Goal: Information Seeking & Learning: Compare options

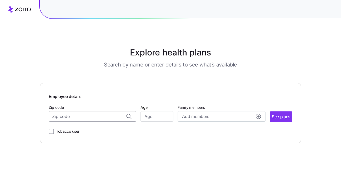
click at [96, 118] on input "Zip code" at bounding box center [93, 116] width 88 height 11
type input "11222"
click at [151, 117] on input "Age" at bounding box center [156, 116] width 33 height 11
type input "48"
click at [213, 115] on div "Add members" at bounding box center [221, 116] width 79 height 7
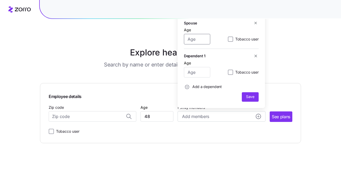
click at [195, 40] on input "Age" at bounding box center [197, 39] width 26 height 11
type input "51"
click at [196, 74] on input "Age" at bounding box center [197, 72] width 26 height 11
type input "16"
click at [249, 93] on button "Save" at bounding box center [250, 96] width 17 height 9
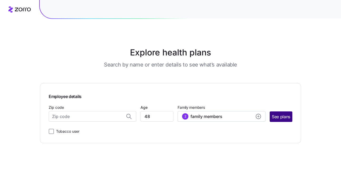
click at [279, 114] on span "See plans" at bounding box center [280, 117] width 18 height 7
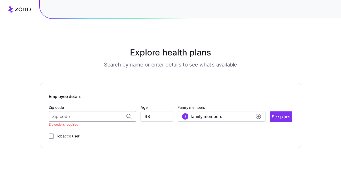
click at [57, 117] on input "Zip code" at bounding box center [93, 116] width 88 height 11
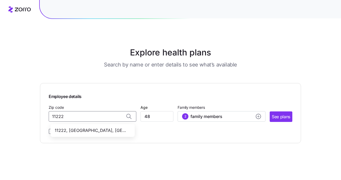
click at [89, 133] on span "11222, Kings County, NY" at bounding box center [92, 130] width 74 height 7
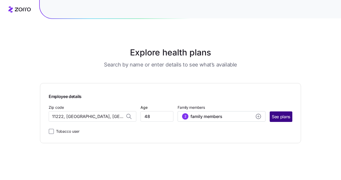
type input "11222, Kings County, NY"
click at [283, 115] on span "See plans" at bounding box center [280, 117] width 18 height 7
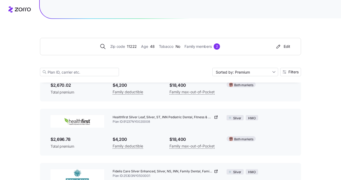
scroll to position [1076, 0]
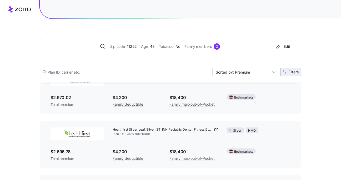
click at [294, 71] on span "Filters" at bounding box center [293, 72] width 10 height 4
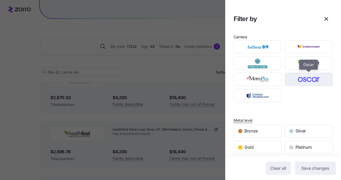
click at [305, 82] on img "button" at bounding box center [308, 79] width 39 height 11
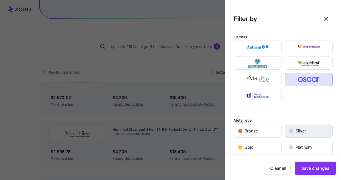
click at [297, 126] on div "Silver" at bounding box center [308, 131] width 47 height 13
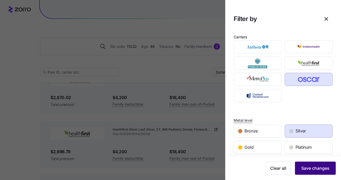
click at [312, 172] on button "Save changes" at bounding box center [315, 168] width 41 height 13
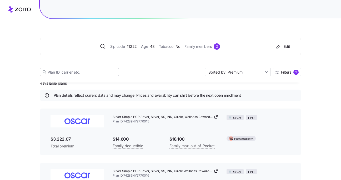
scroll to position [0, 0]
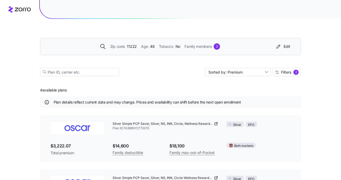
click at [128, 48] on span "11222" at bounding box center [132, 47] width 10 height 6
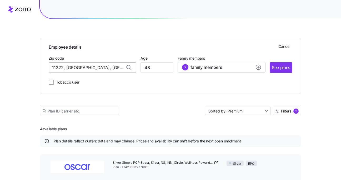
click at [108, 68] on input "11222, Kings County, NY" at bounding box center [93, 67] width 88 height 11
paste input "0453"
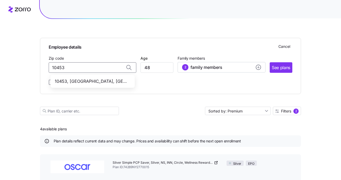
click at [98, 81] on span "10453, Bronx County, NY" at bounding box center [92, 81] width 74 height 7
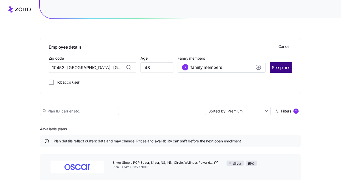
type input "10453, Bronx County, NY"
click at [278, 66] on span "See plans" at bounding box center [280, 67] width 18 height 7
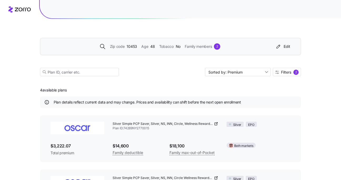
click at [207, 45] on span "Family members" at bounding box center [198, 47] width 27 height 6
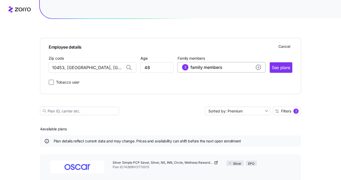
click at [245, 68] on div "2 family members" at bounding box center [221, 67] width 79 height 6
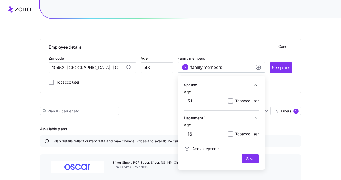
click at [257, 85] on icon "button" at bounding box center [255, 85] width 4 height 4
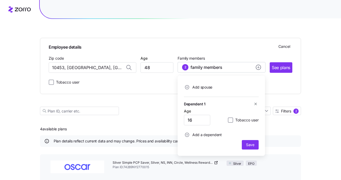
click at [254, 105] on icon "button" at bounding box center [255, 104] width 4 height 4
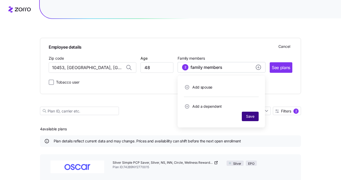
click at [255, 115] on span "Save" at bounding box center [250, 116] width 13 height 5
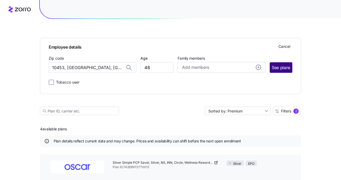
click at [286, 68] on span "See plans" at bounding box center [280, 67] width 18 height 7
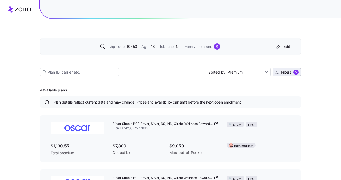
click at [278, 74] on span "Filters 2" at bounding box center [286, 72] width 23 height 5
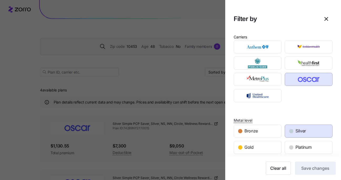
click at [187, 86] on div at bounding box center [170, 90] width 341 height 180
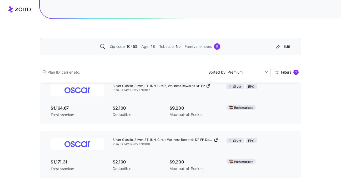
scroll to position [152, 0]
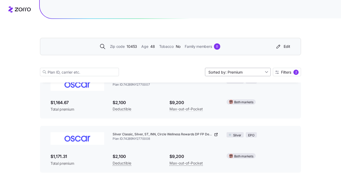
click at [228, 73] on input "Sorted by: Premium" at bounding box center [238, 72] width 66 height 8
click at [167, 93] on div "Silver Classic, Silver, ST, INN, Circle, Wellness Rewards DP FP Plan ID: 74289N…" at bounding box center [170, 95] width 248 height 43
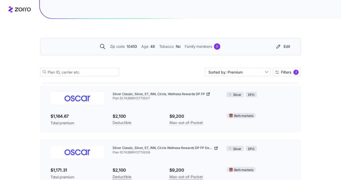
scroll to position [141, 0]
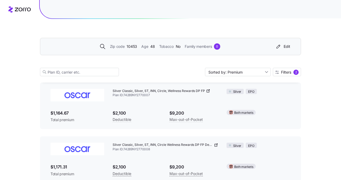
click at [127, 45] on span "10453" at bounding box center [131, 47] width 11 height 6
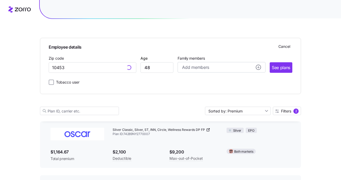
scroll to position [180, 0]
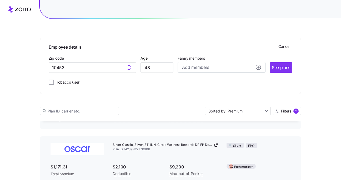
type input "10453, Bronx County, NY"
click at [93, 66] on input "10453, Bronx County, NY" at bounding box center [93, 67] width 88 height 11
click at [105, 79] on span "11222, Kings County, NY" at bounding box center [92, 81] width 74 height 7
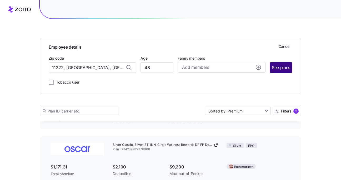
type input "11222, Kings County, NY"
click at [276, 66] on span "See plans" at bounding box center [280, 67] width 18 height 7
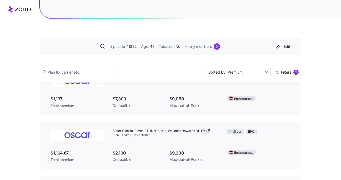
scroll to position [0, 0]
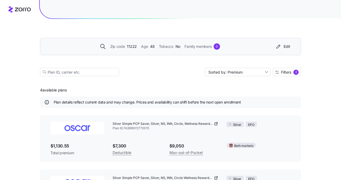
click at [142, 48] on span "Age" at bounding box center [144, 47] width 7 height 6
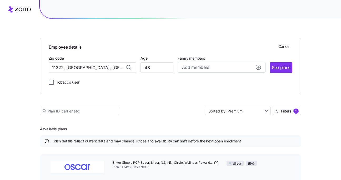
click at [50, 80] on input "Tobacco user" at bounding box center [51, 82] width 5 height 5
checkbox input "true"
click at [284, 67] on span "See plans" at bounding box center [280, 67] width 18 height 7
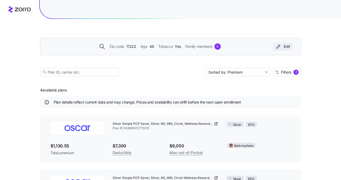
click at [285, 47] on div "Edit" at bounding box center [282, 46] width 15 height 5
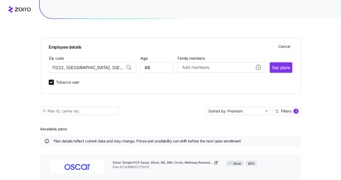
click at [54, 82] on label "Tobacco user" at bounding box center [66, 82] width 25 height 6
click at [54, 82] on input "Tobacco user" at bounding box center [51, 82] width 5 height 5
checkbox input "false"
